Goal: Use online tool/utility: Utilize a website feature to perform a specific function

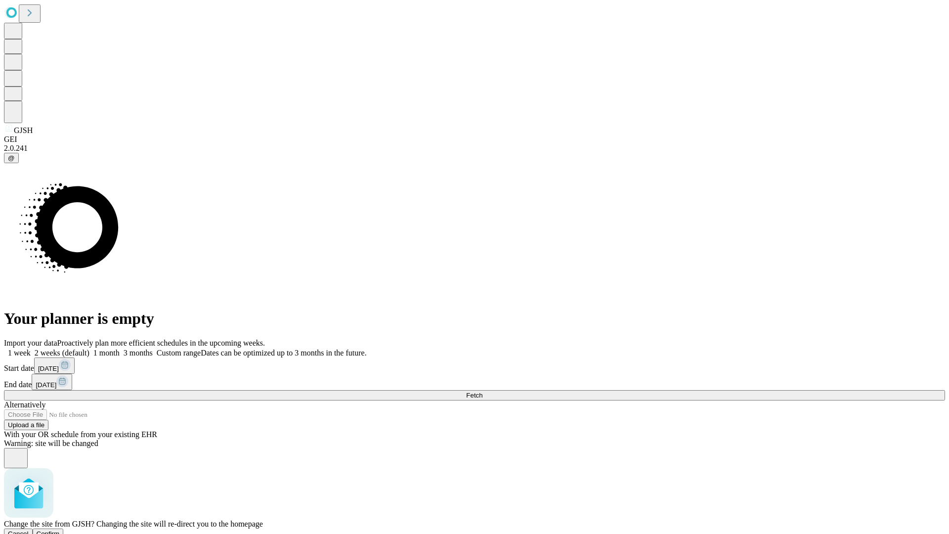
click at [60, 530] on span "Confirm" at bounding box center [48, 533] width 23 height 7
click at [31, 349] on label "1 week" at bounding box center [17, 353] width 27 height 8
click at [483, 392] on span "Fetch" at bounding box center [474, 395] width 16 height 7
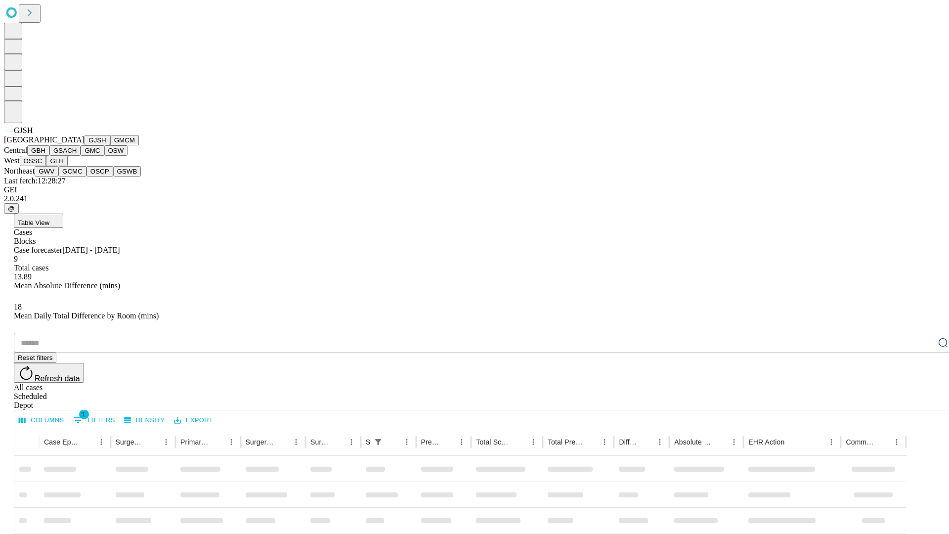
click at [110, 145] on button "GMCM" at bounding box center [124, 140] width 29 height 10
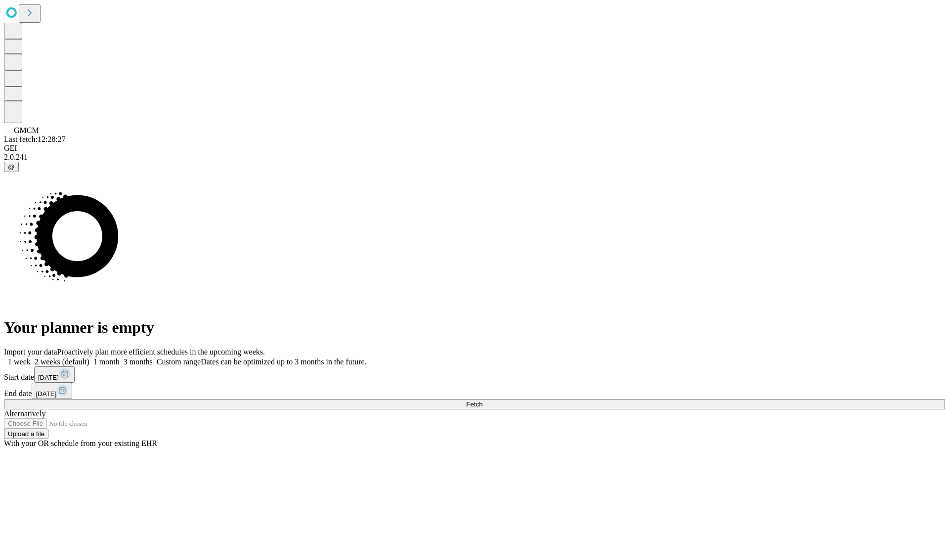
click at [31, 358] on label "1 week" at bounding box center [17, 362] width 27 height 8
click at [483, 401] on span "Fetch" at bounding box center [474, 404] width 16 height 7
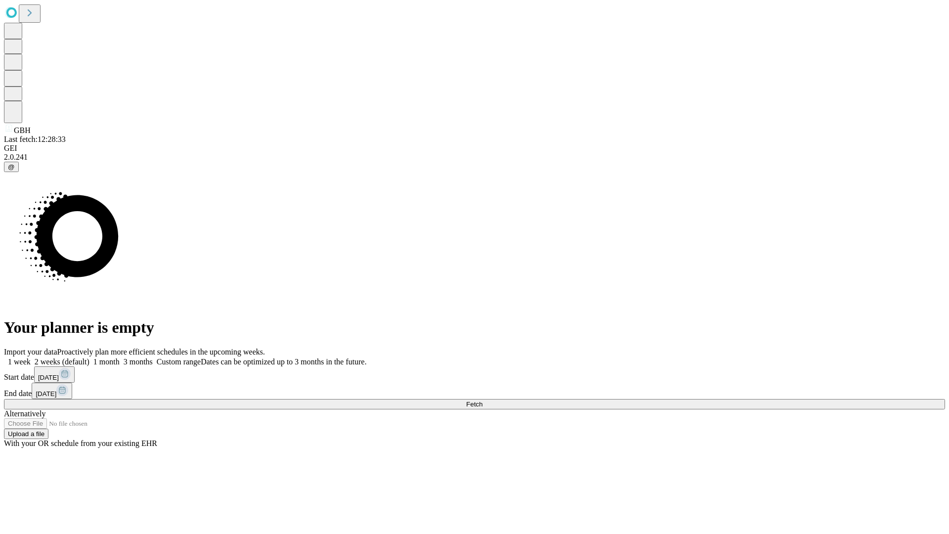
click at [31, 358] on label "1 week" at bounding box center [17, 362] width 27 height 8
click at [483, 401] on span "Fetch" at bounding box center [474, 404] width 16 height 7
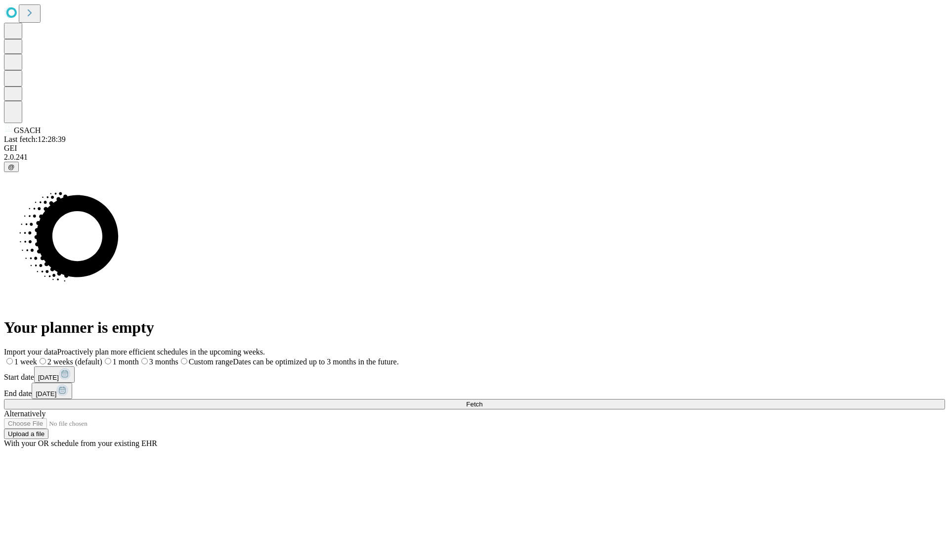
click at [37, 358] on label "1 week" at bounding box center [20, 362] width 33 height 8
click at [483, 401] on span "Fetch" at bounding box center [474, 404] width 16 height 7
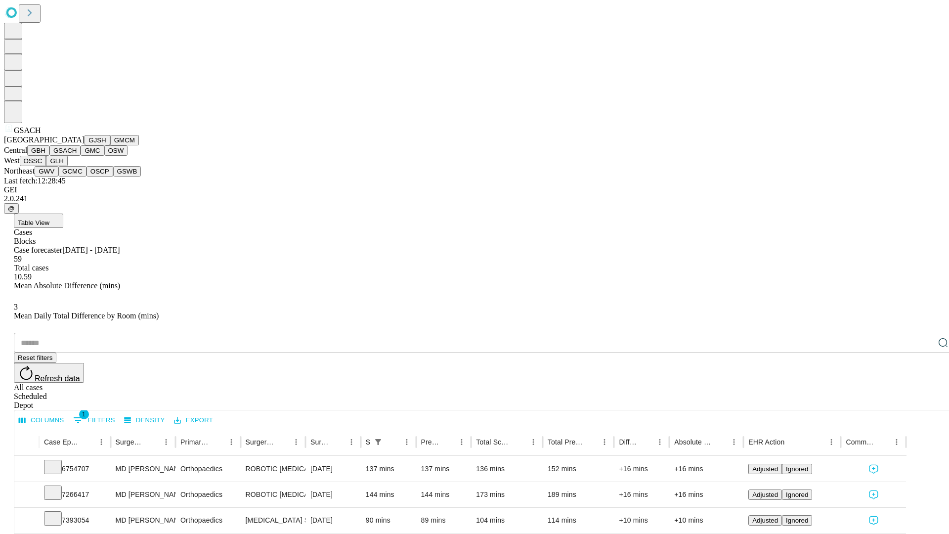
click at [81, 156] on button "GMC" at bounding box center [92, 150] width 23 height 10
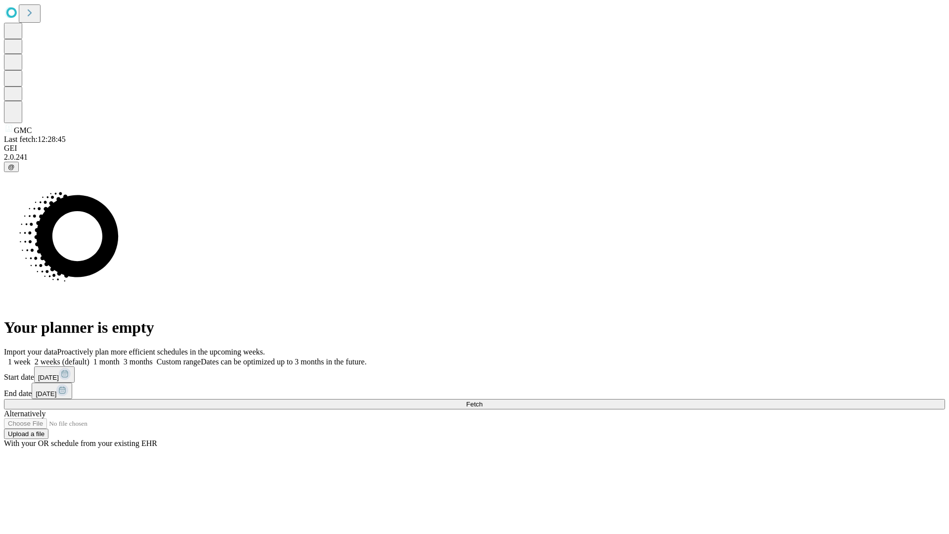
click at [483, 401] on span "Fetch" at bounding box center [474, 404] width 16 height 7
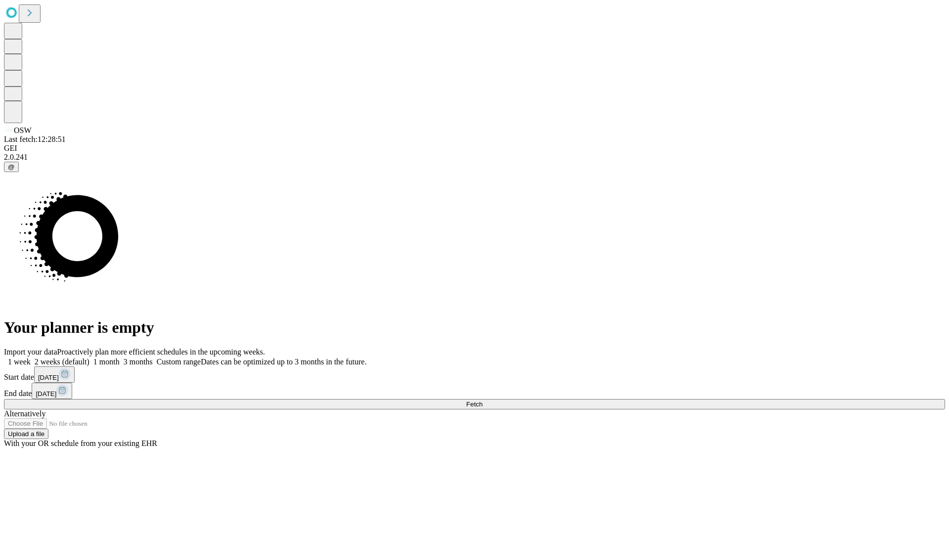
click at [483, 401] on span "Fetch" at bounding box center [474, 404] width 16 height 7
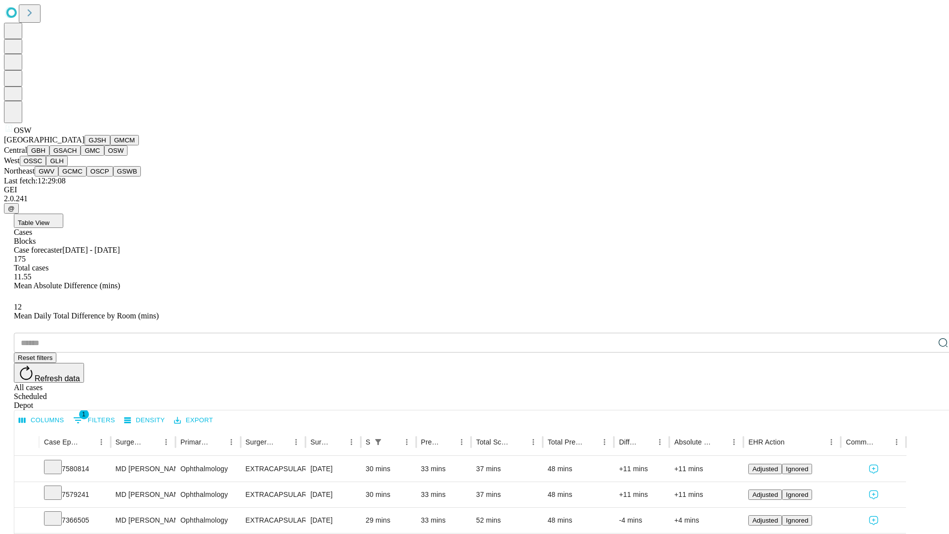
click at [46, 166] on button "OSSC" at bounding box center [33, 161] width 27 height 10
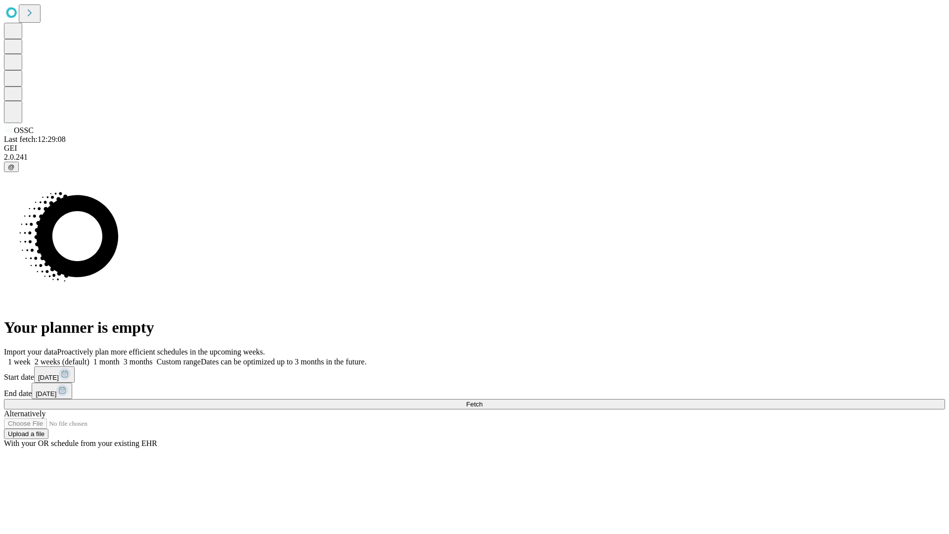
click at [31, 358] on label "1 week" at bounding box center [17, 362] width 27 height 8
click at [483, 401] on span "Fetch" at bounding box center [474, 404] width 16 height 7
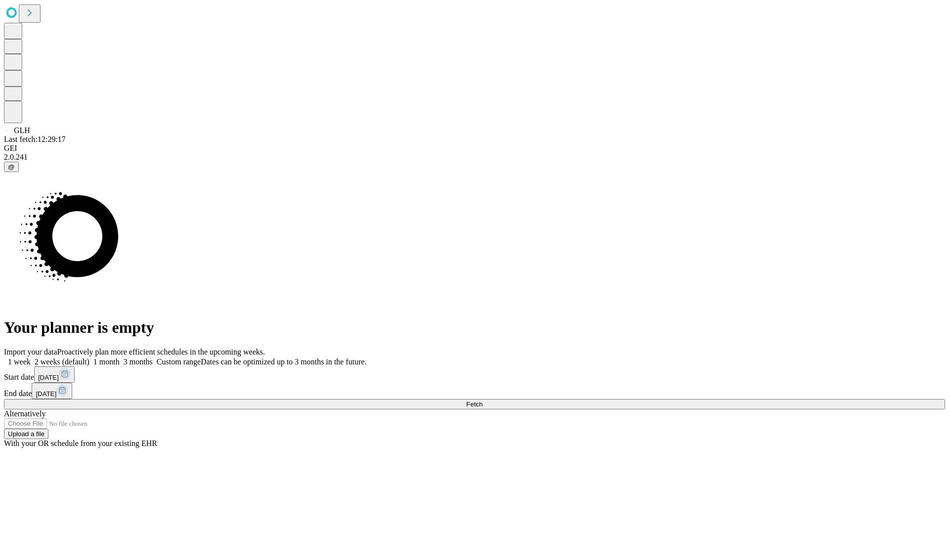
click at [31, 358] on label "1 week" at bounding box center [17, 362] width 27 height 8
click at [483, 401] on span "Fetch" at bounding box center [474, 404] width 16 height 7
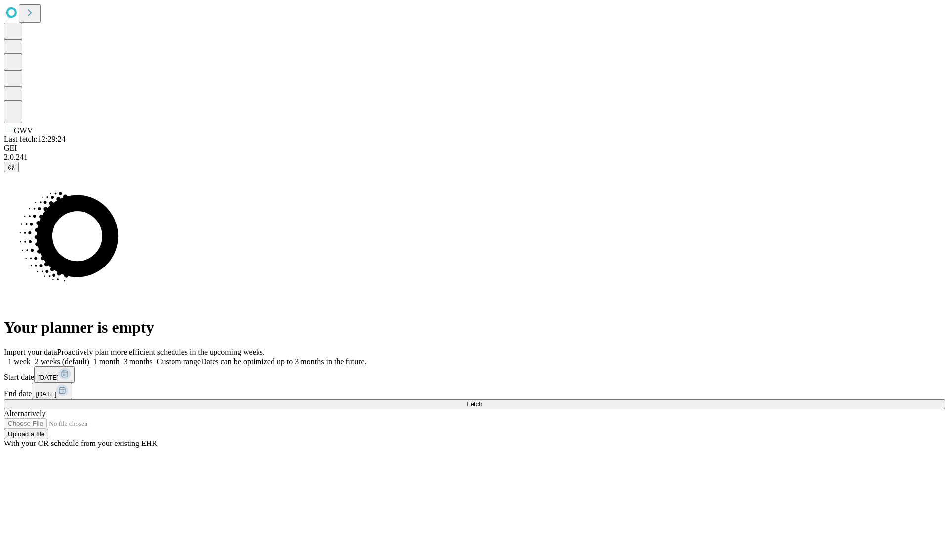
click at [31, 358] on label "1 week" at bounding box center [17, 362] width 27 height 8
click at [483, 401] on span "Fetch" at bounding box center [474, 404] width 16 height 7
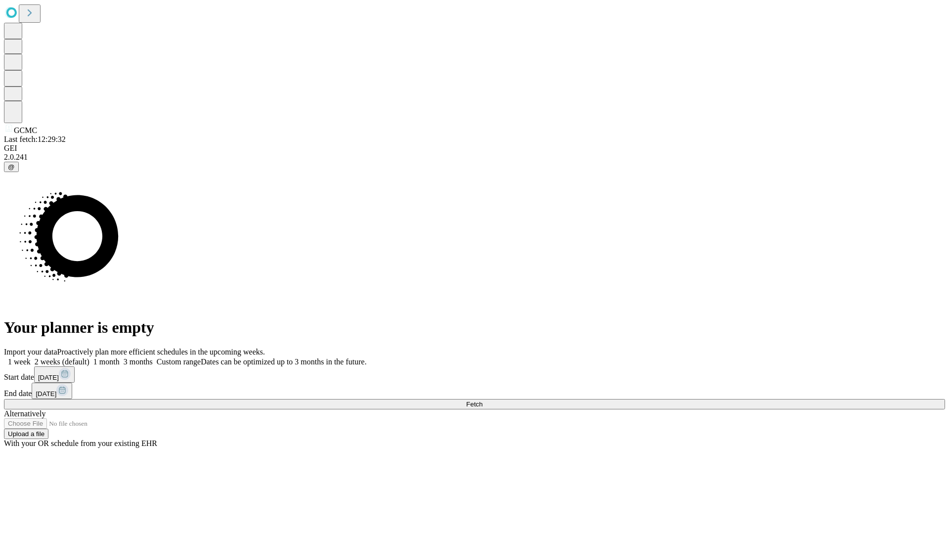
click at [483, 401] on span "Fetch" at bounding box center [474, 404] width 16 height 7
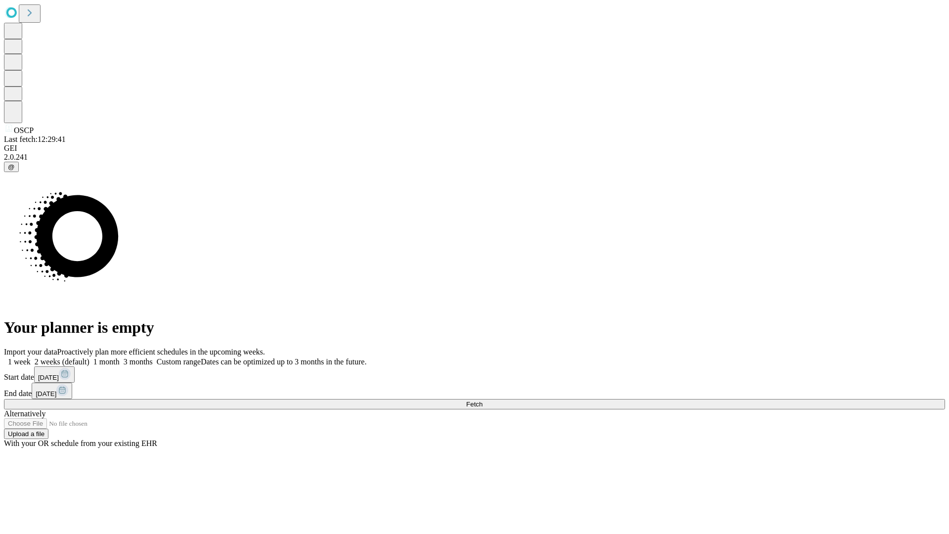
click at [31, 358] on label "1 week" at bounding box center [17, 362] width 27 height 8
click at [483, 401] on span "Fetch" at bounding box center [474, 404] width 16 height 7
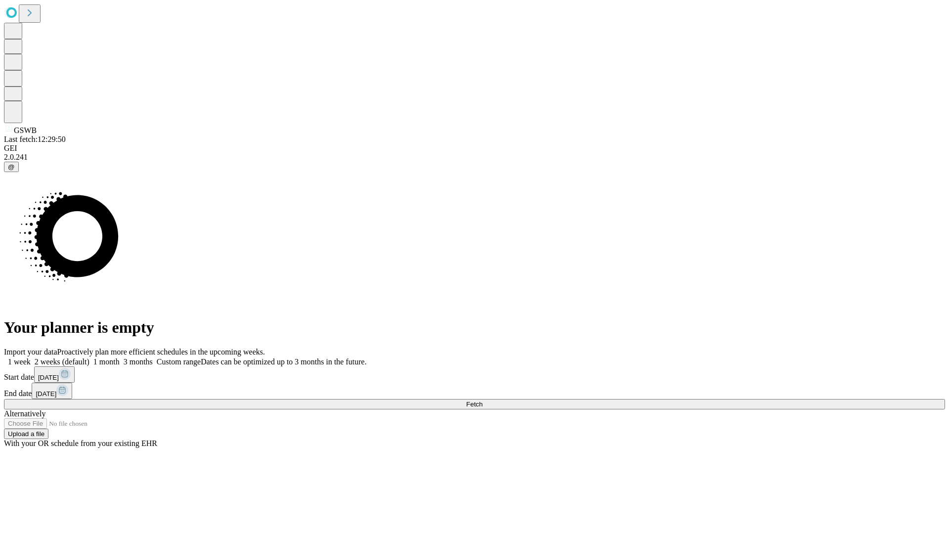
click at [31, 358] on label "1 week" at bounding box center [17, 362] width 27 height 8
click at [483, 401] on span "Fetch" at bounding box center [474, 404] width 16 height 7
